Goal: Information Seeking & Learning: Learn about a topic

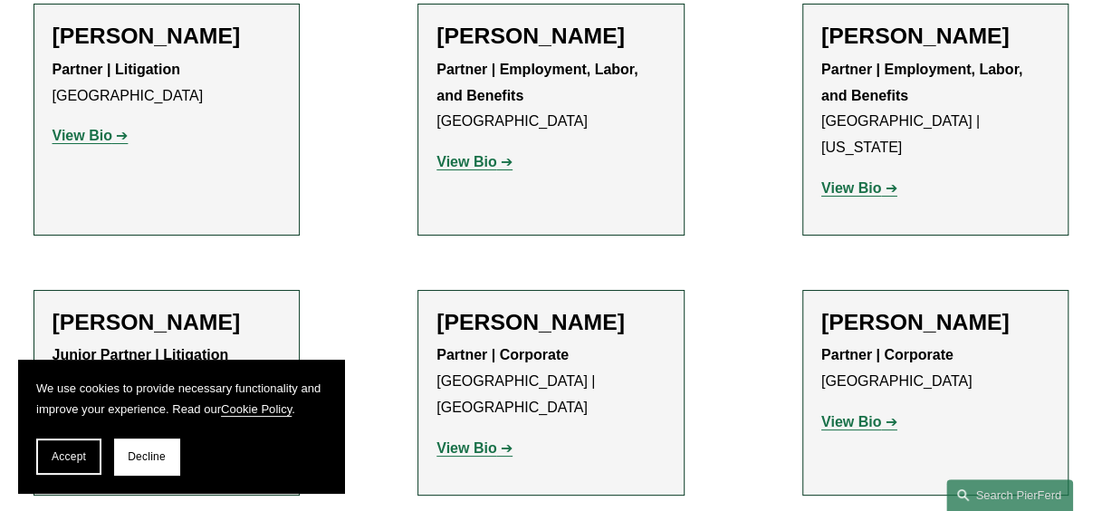
scroll to position [9604, 0]
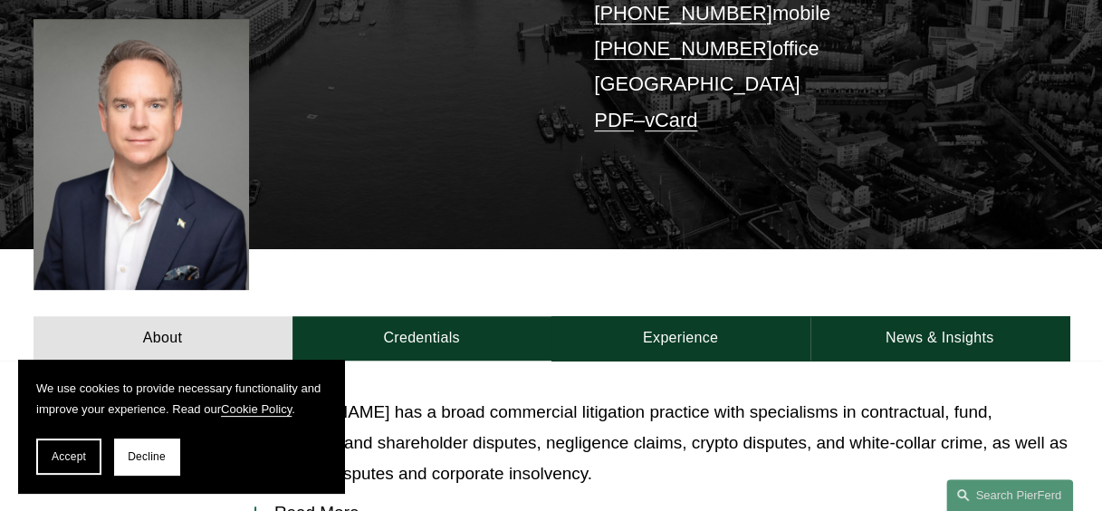
scroll to position [428, 0]
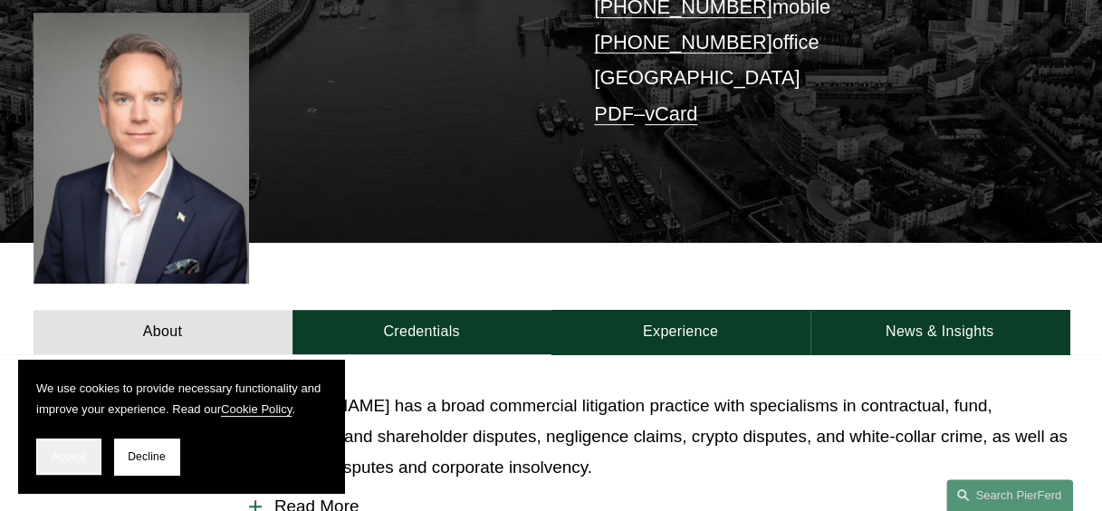
click at [69, 457] on span "Accept" at bounding box center [69, 456] width 34 height 13
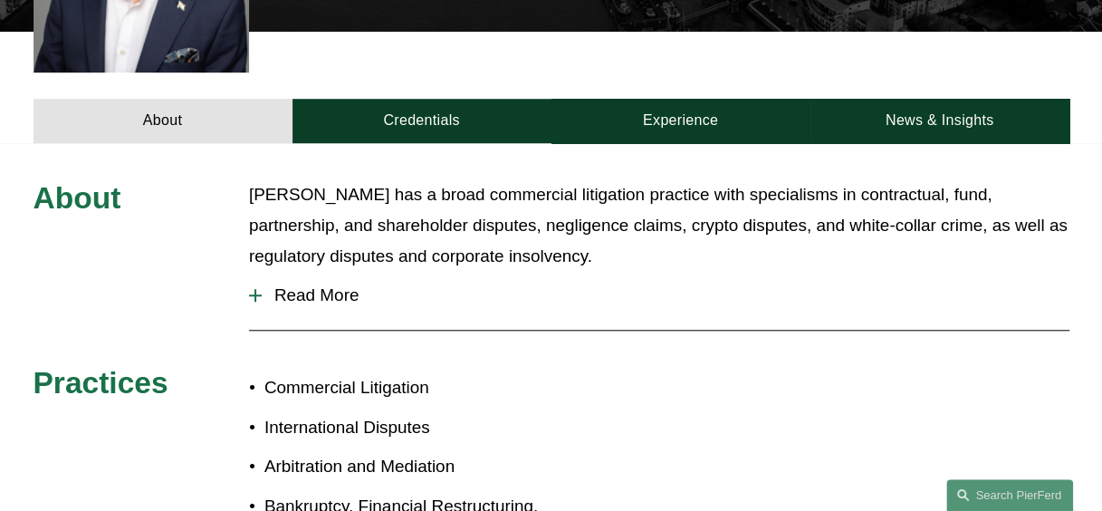
scroll to position [645, 0]
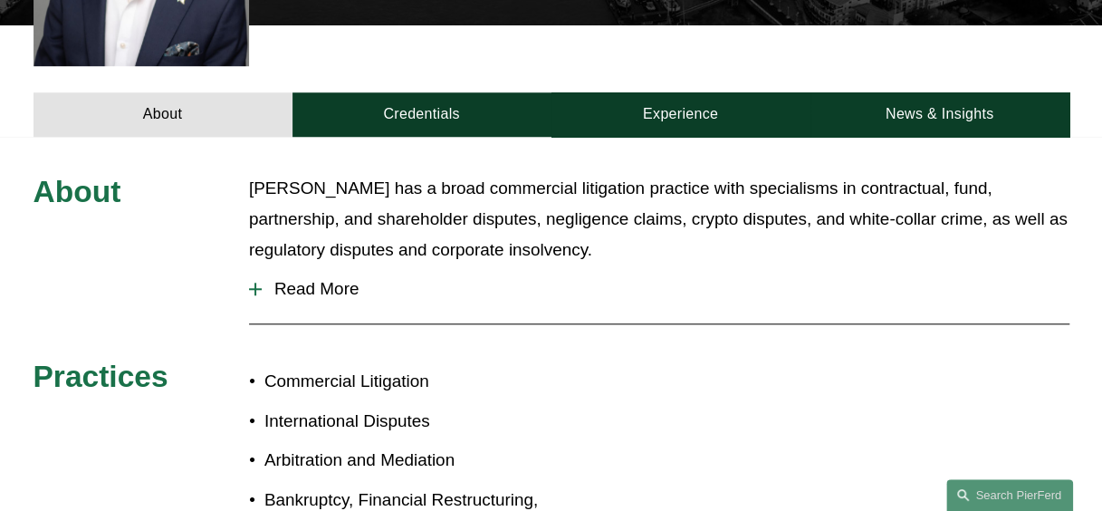
click at [264, 279] on span "Read More" at bounding box center [666, 289] width 808 height 20
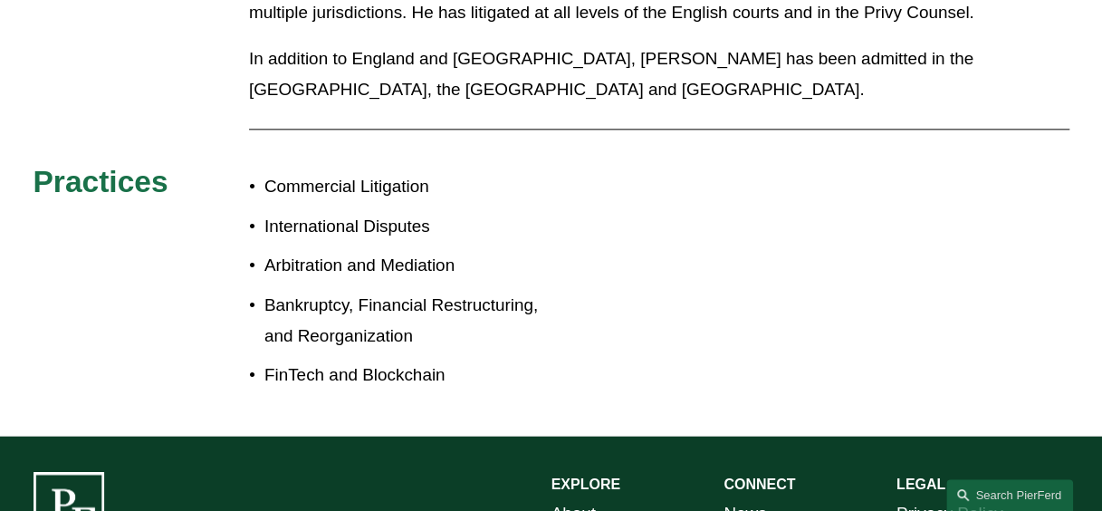
scroll to position [0, 0]
